Goal: Task Accomplishment & Management: Use online tool/utility

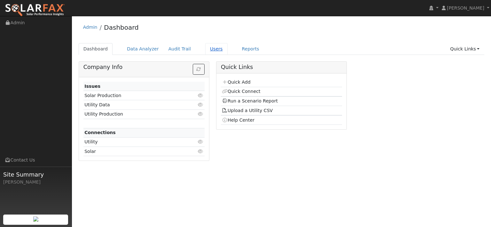
click at [228, 54] on link "Users" at bounding box center [216, 49] width 22 height 12
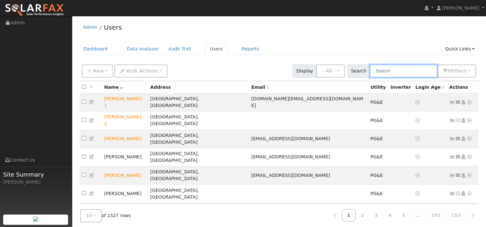
click at [413, 76] on input "text" at bounding box center [404, 71] width 68 height 13
paste input "Ed Reilly"
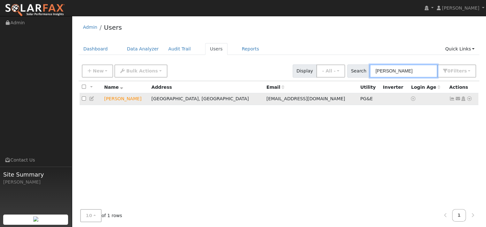
type input "Ed Reilly"
click at [467, 101] on icon at bounding box center [470, 99] width 6 height 4
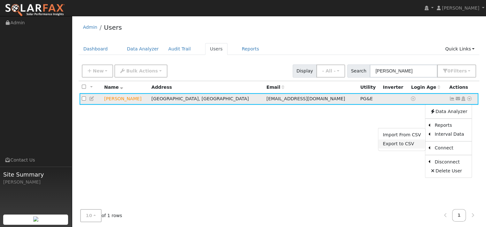
click at [386, 149] on link "Export to CSV" at bounding box center [401, 144] width 47 height 9
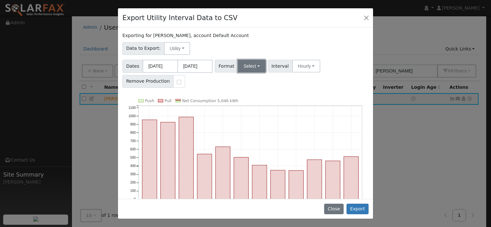
click at [266, 73] on button "Select" at bounding box center [252, 66] width 28 height 13
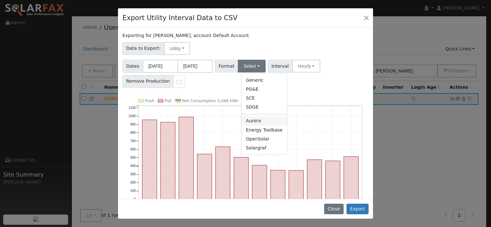
click at [262, 126] on link "Aurora" at bounding box center [264, 121] width 46 height 9
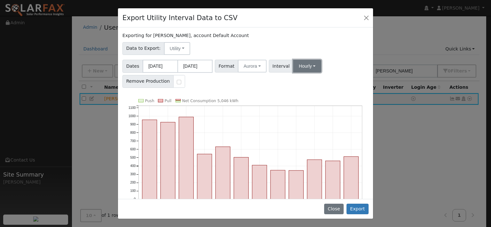
click at [320, 73] on button "Hourly" at bounding box center [307, 66] width 28 height 13
click at [322, 85] on link "15 Minute" at bounding box center [318, 80] width 44 height 9
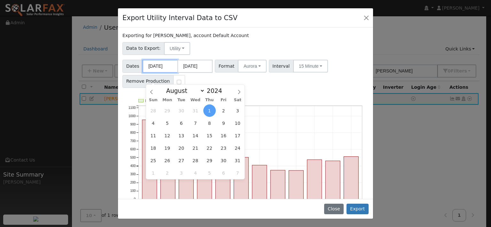
click at [160, 73] on input "08/01/2024" at bounding box center [160, 66] width 35 height 13
click at [182, 149] on span "20" at bounding box center [181, 148] width 12 height 12
type input "08/20/2024"
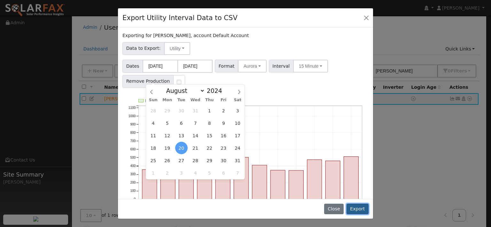
click at [353, 209] on button "Export" at bounding box center [357, 209] width 22 height 11
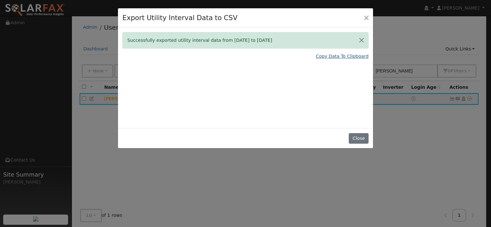
click at [335, 60] on link "Copy Data To Clipboard" at bounding box center [342, 56] width 53 height 7
click at [353, 144] on button "Close" at bounding box center [358, 138] width 19 height 11
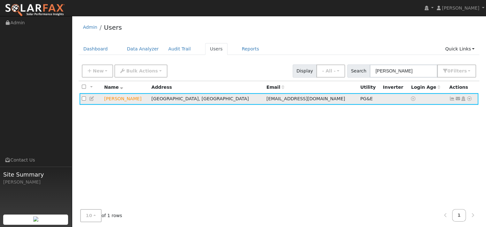
click at [467, 101] on icon at bounding box center [470, 99] width 6 height 4
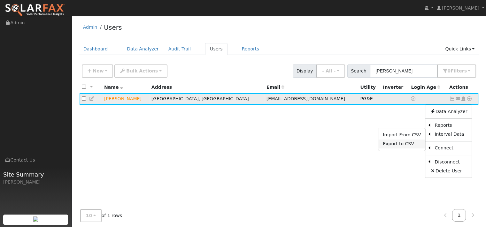
click at [380, 149] on link "Export to CSV" at bounding box center [401, 144] width 47 height 9
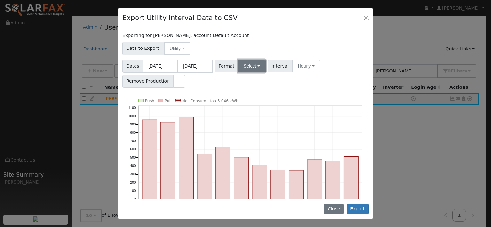
click at [254, 73] on button "Select" at bounding box center [252, 66] width 28 height 13
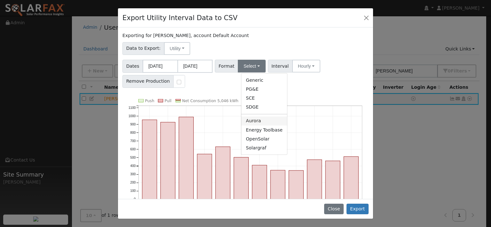
click at [257, 126] on link "Aurora" at bounding box center [264, 121] width 46 height 9
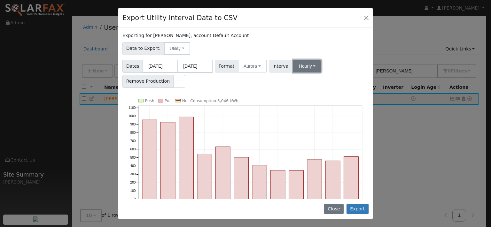
click at [316, 73] on button "Hourly" at bounding box center [307, 66] width 28 height 13
click at [320, 85] on link "15 Minute" at bounding box center [318, 80] width 44 height 9
click at [349, 204] on button "Export" at bounding box center [357, 209] width 22 height 11
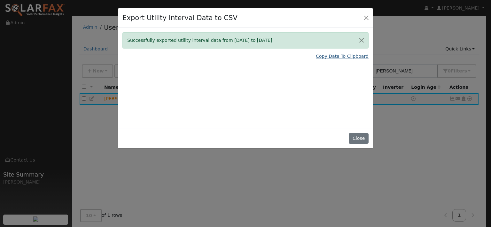
click at [329, 60] on link "Copy Data To Clipboard" at bounding box center [342, 56] width 53 height 7
